Goal: Check status: Check status

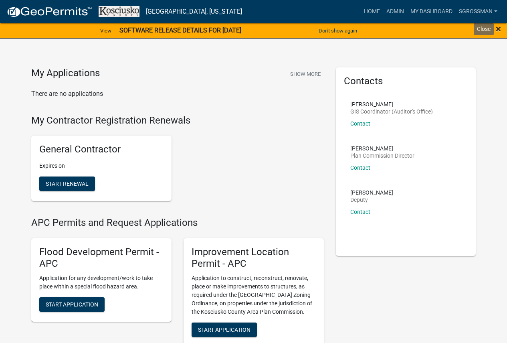
drag, startPoint x: 497, startPoint y: 29, endPoint x: 433, endPoint y: 46, distance: 65.5
click at [497, 28] on span "×" at bounding box center [498, 28] width 5 height 11
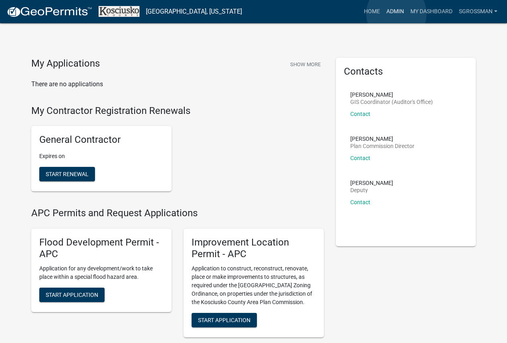
click at [396, 14] on link "Admin" at bounding box center [395, 11] width 24 height 15
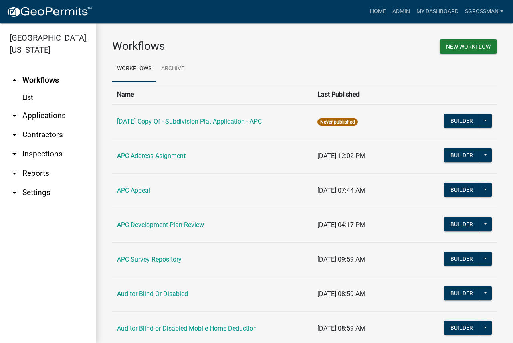
click at [18, 113] on icon "arrow_drop_down" at bounding box center [15, 116] width 10 height 10
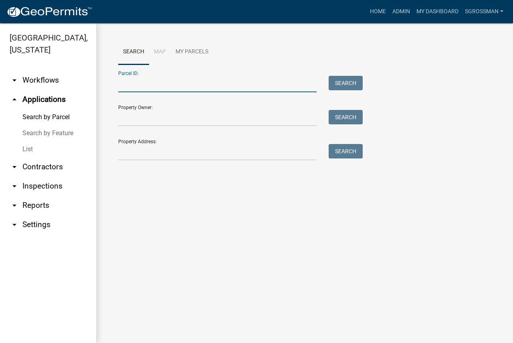
click at [145, 85] on input "Parcel ID:" at bounding box center [217, 84] width 198 height 16
click at [176, 90] on input "Parcel ID:" at bounding box center [217, 84] width 198 height 16
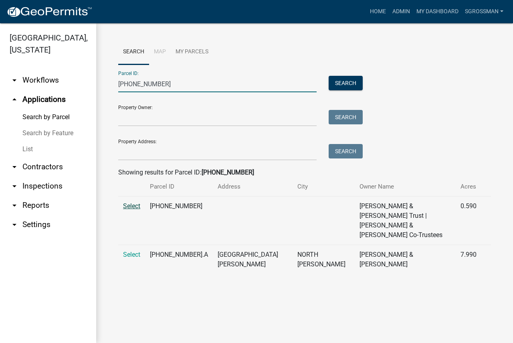
type input "[PHONE_NUMBER]"
click at [133, 206] on span "Select" at bounding box center [131, 206] width 17 height 8
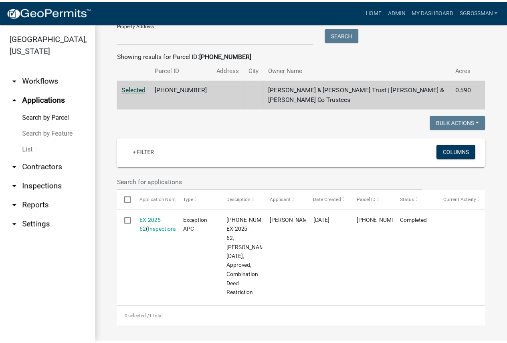
scroll to position [126, 0]
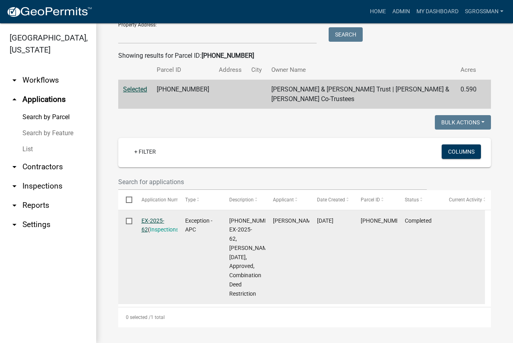
click at [153, 217] on link "EX-2025-62" at bounding box center [152, 225] width 23 height 16
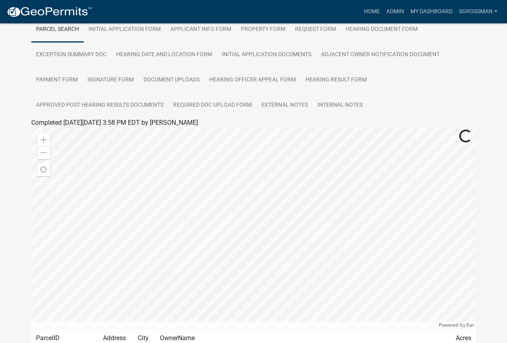
scroll to position [160, 0]
